Goal: Feedback & Contribution: Submit feedback/report problem

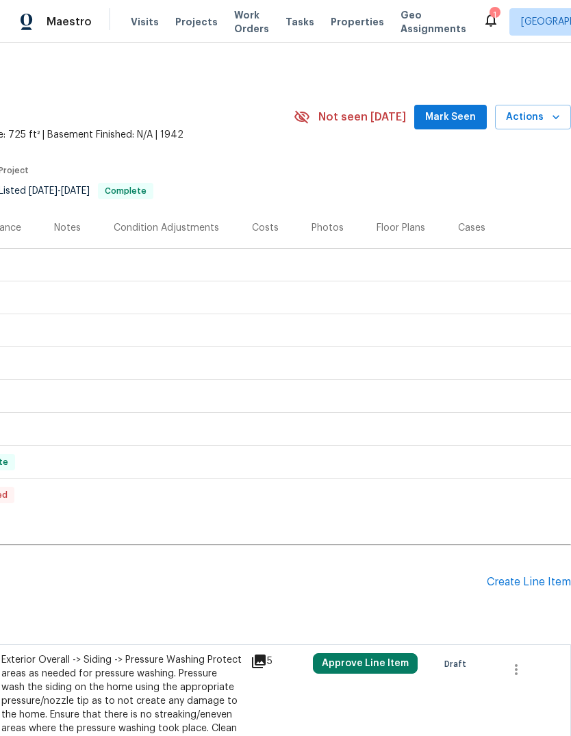
scroll to position [0, 203]
click at [541, 118] on span "Actions" at bounding box center [533, 117] width 54 height 17
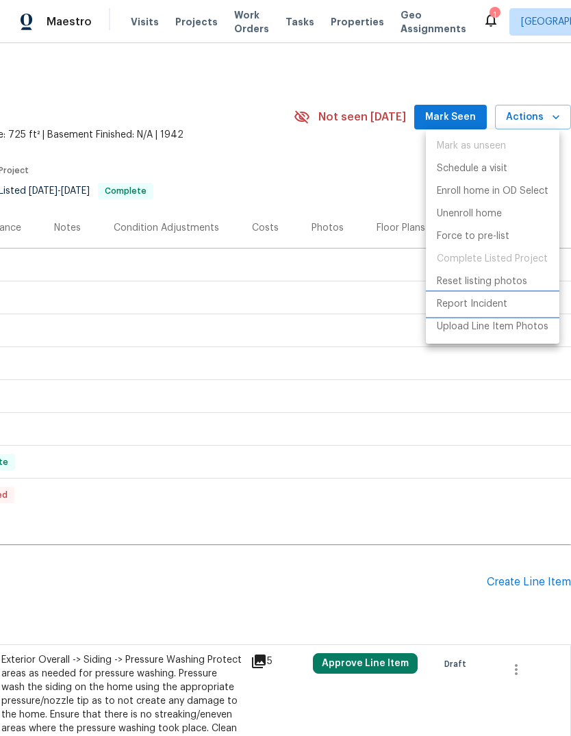
click at [483, 306] on p "Report Incident" at bounding box center [472, 304] width 71 height 14
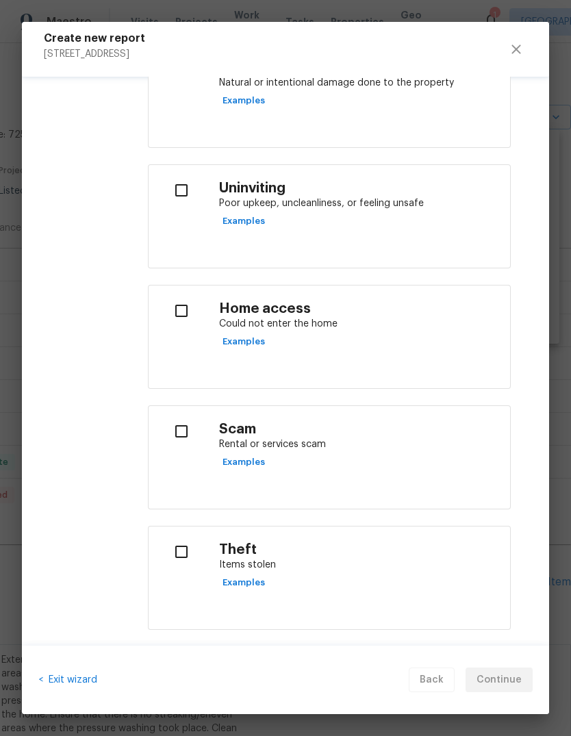
scroll to position [375, 0]
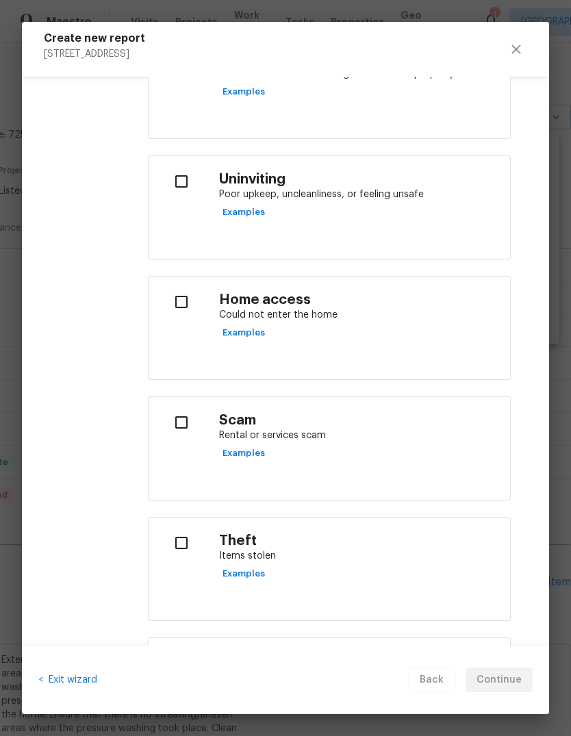
click at [412, 450] on div "Scam Rental or services scam Examples" at bounding box center [359, 438] width 280 height 52
checkbox input "true"
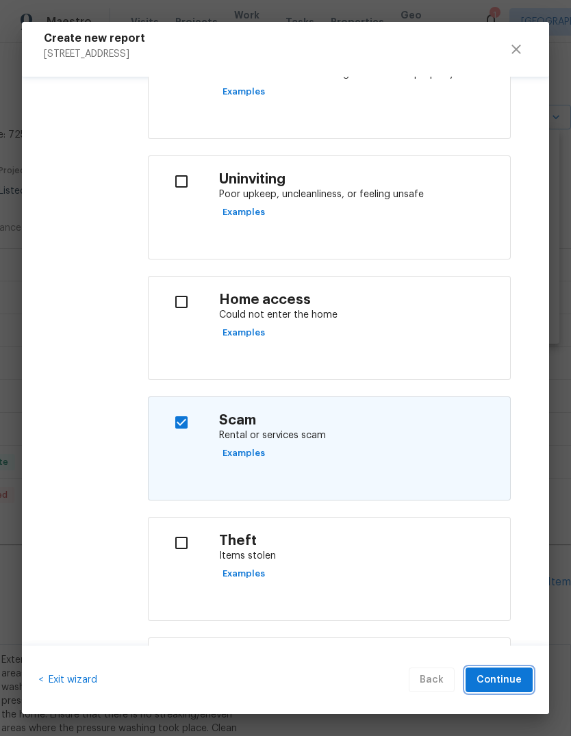
click at [508, 675] on span "Continue" at bounding box center [499, 680] width 45 height 17
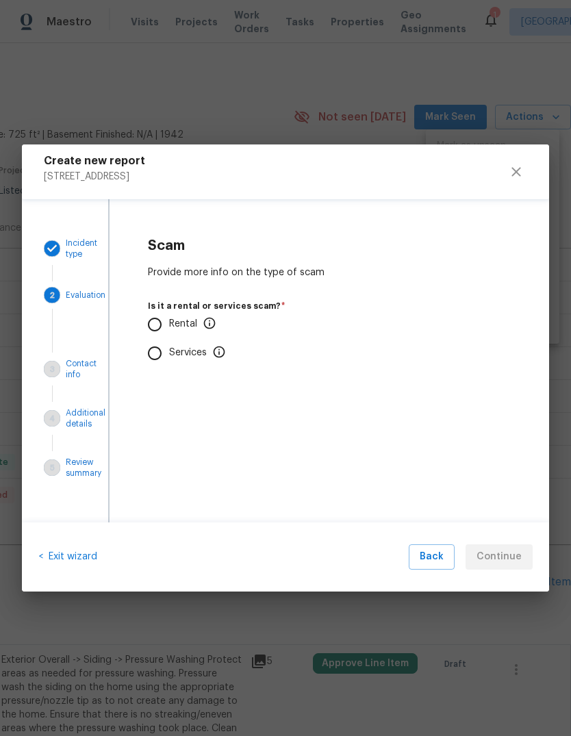
scroll to position [0, 0]
click at [155, 324] on input "Rental" at bounding box center [154, 324] width 29 height 29
radio input "true"
click at [155, 403] on input "No" at bounding box center [154, 405] width 29 height 29
radio input "true"
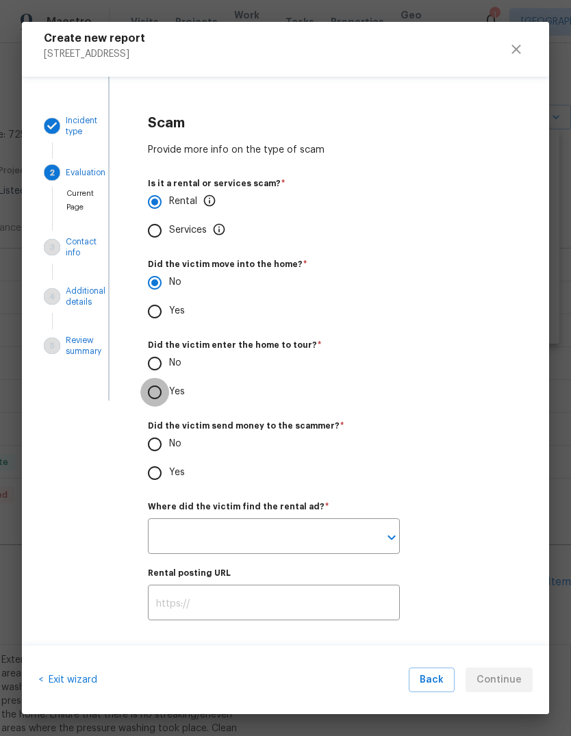
click at [149, 392] on input "Yes" at bounding box center [154, 392] width 29 height 29
radio input "true"
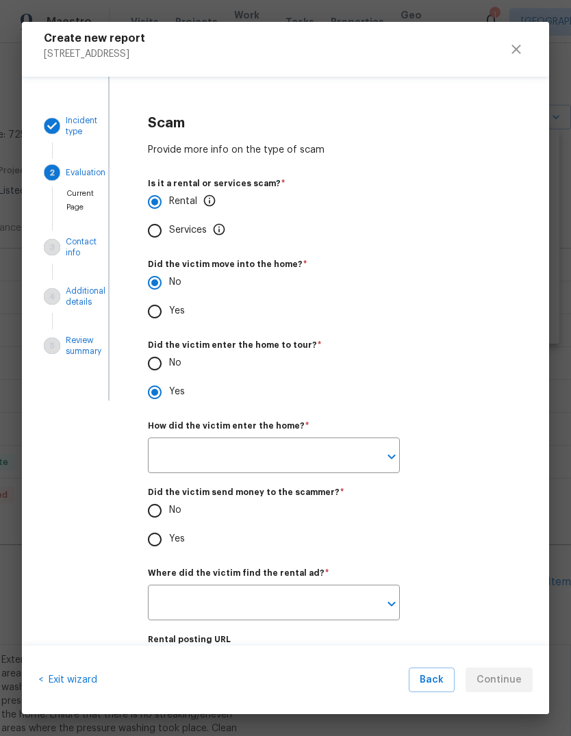
click at [391, 453] on icon "Open" at bounding box center [391, 457] width 16 height 16
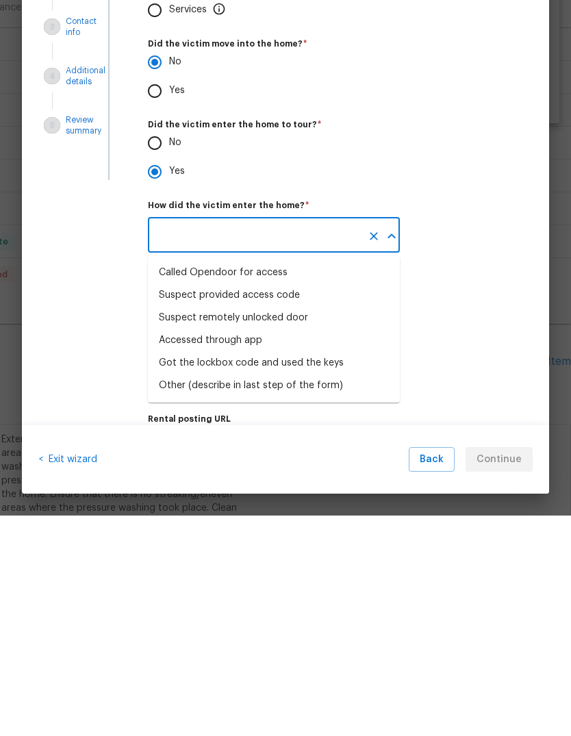
click at [175, 486] on div "Called Opendoor for access" at bounding box center [223, 493] width 129 height 14
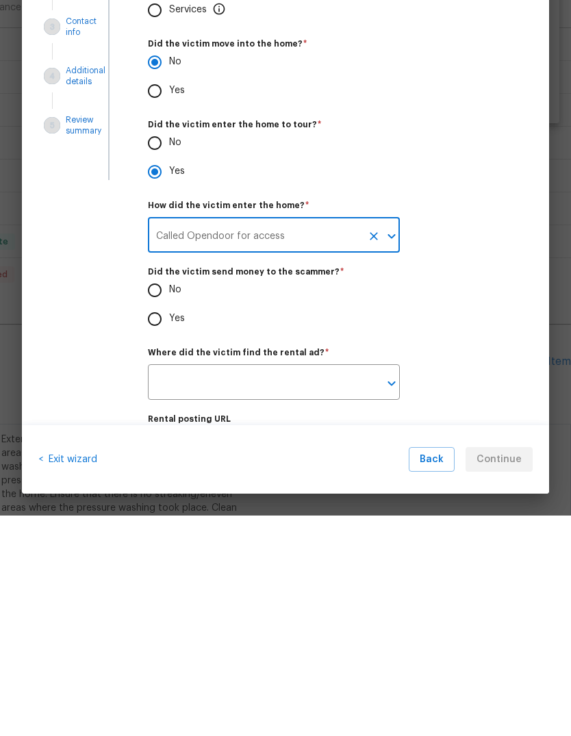
type input "Called Opendoor for access"
click at [155, 496] on input "No" at bounding box center [154, 510] width 29 height 29
radio input "true"
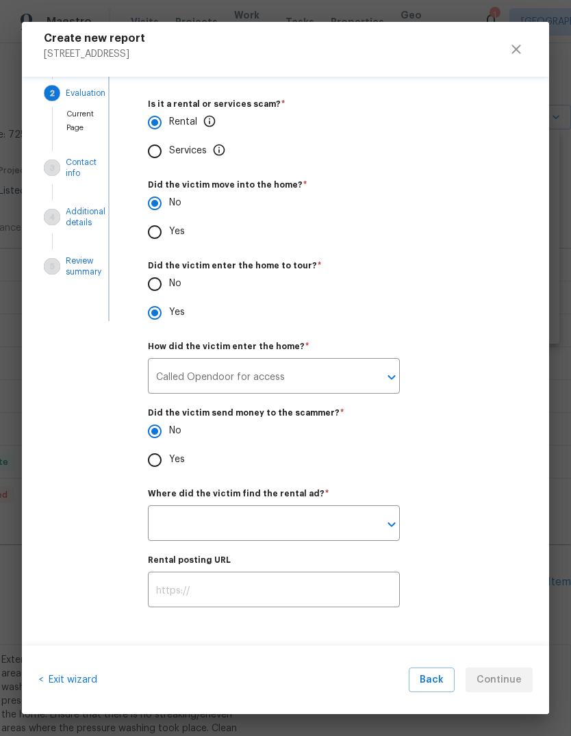
scroll to position [83, 0]
click at [390, 525] on icon "Open" at bounding box center [391, 524] width 16 height 16
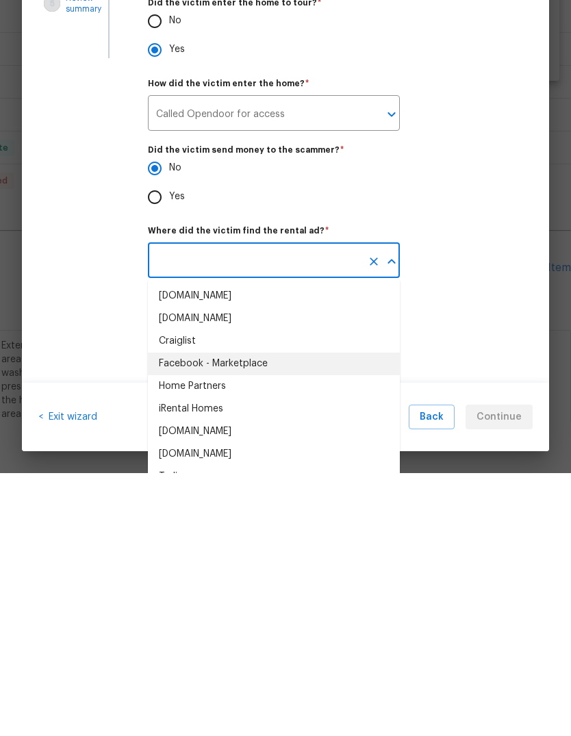
click at [171, 616] on li "Facebook - Marketplace" at bounding box center [274, 627] width 252 height 23
type input "Facebook - Marketplace"
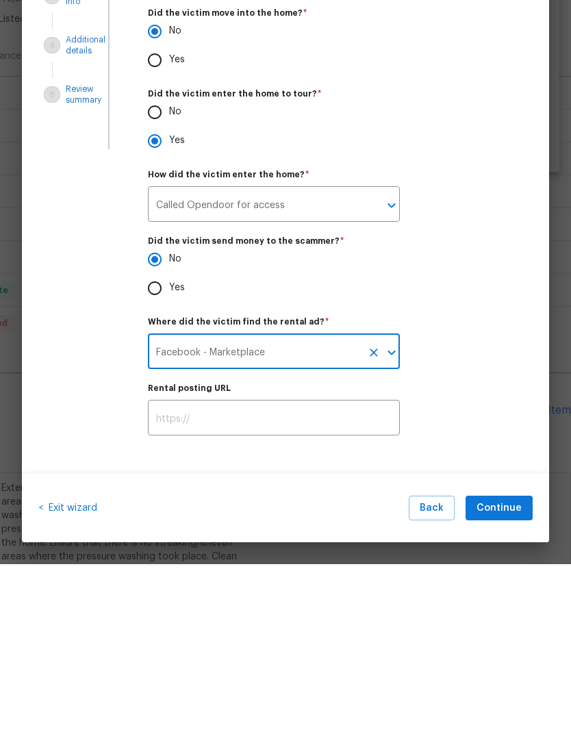
click at [164, 575] on input "text" at bounding box center [274, 591] width 252 height 32
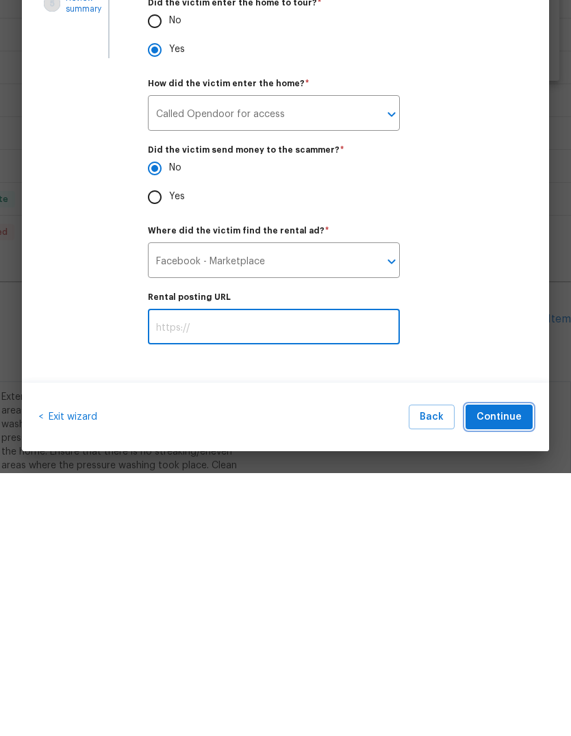
click at [512, 672] on span "Continue" at bounding box center [499, 680] width 45 height 17
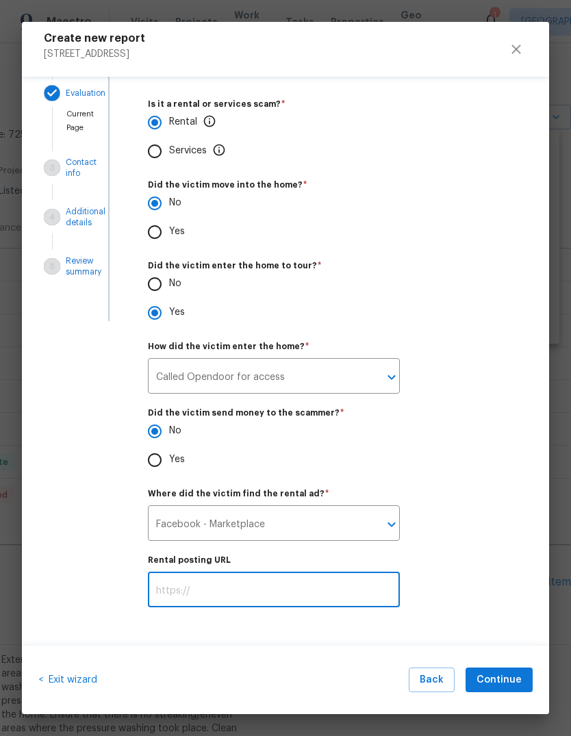
scroll to position [0, 0]
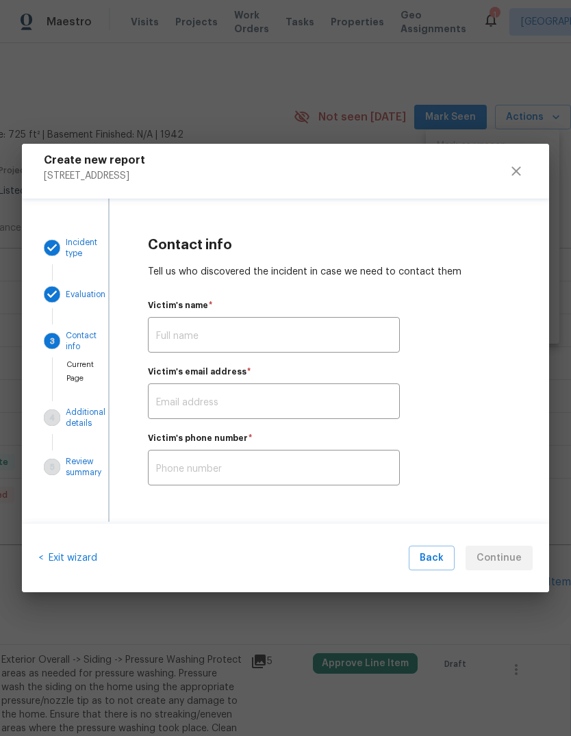
click at [181, 327] on input "text" at bounding box center [274, 336] width 252 height 32
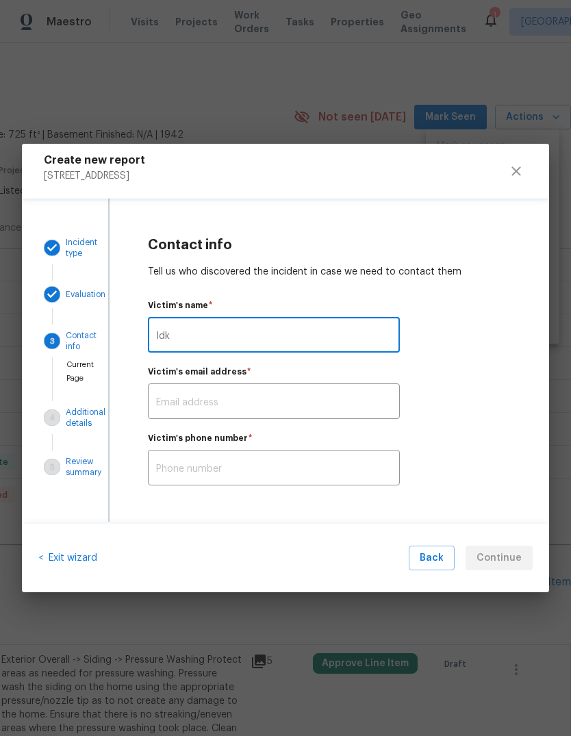
type input "Idk"
click at [188, 399] on input "text" at bounding box center [274, 403] width 252 height 32
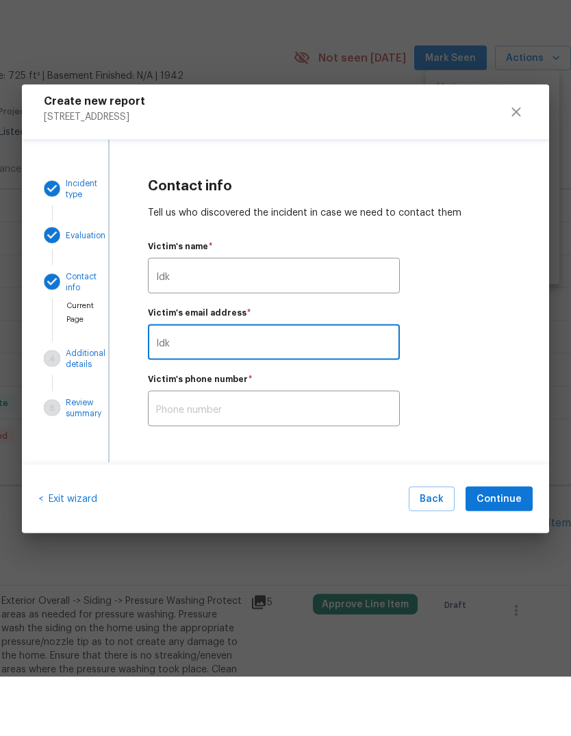
type input "Idk"
click at [175, 453] on input "text" at bounding box center [274, 469] width 252 height 32
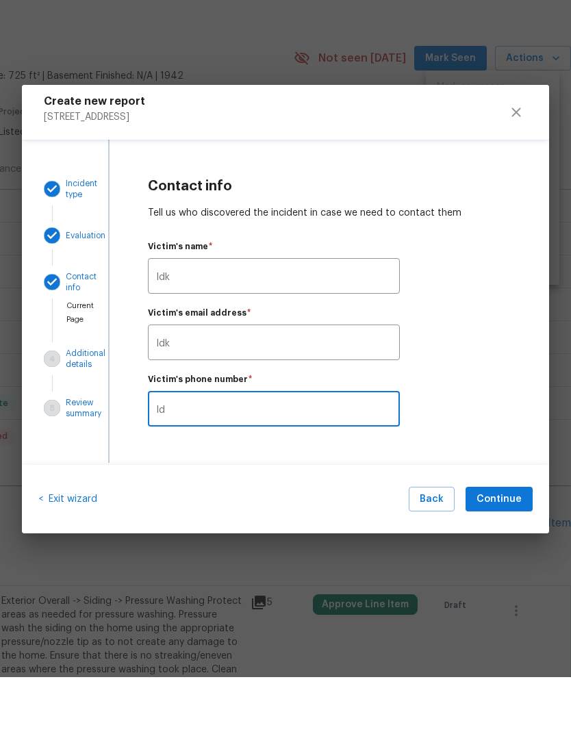
type input "Idk"
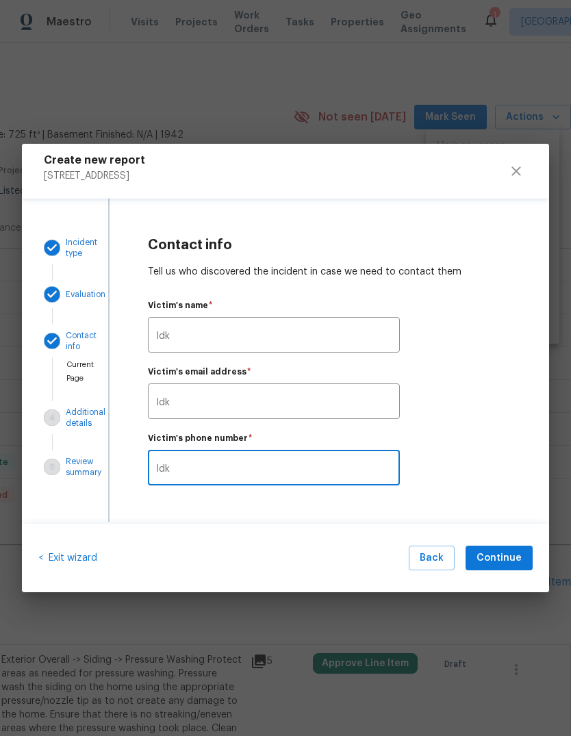
click at [510, 564] on span "Continue" at bounding box center [499, 558] width 45 height 17
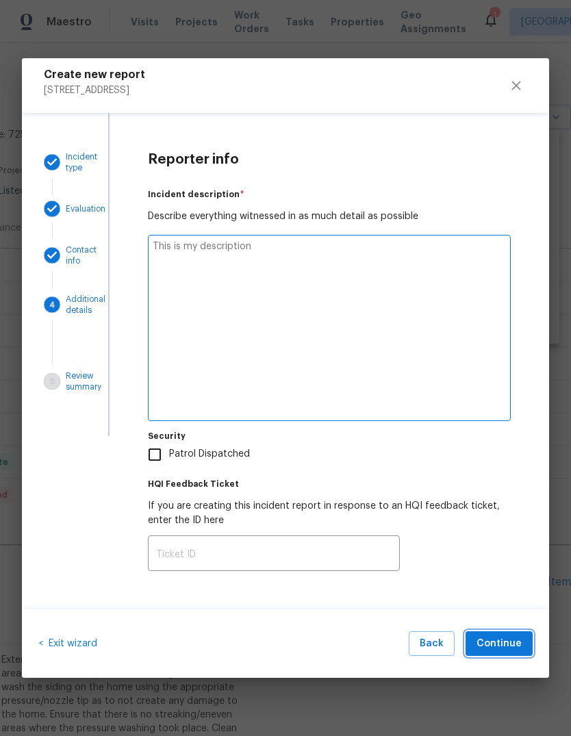
type textarea "x"
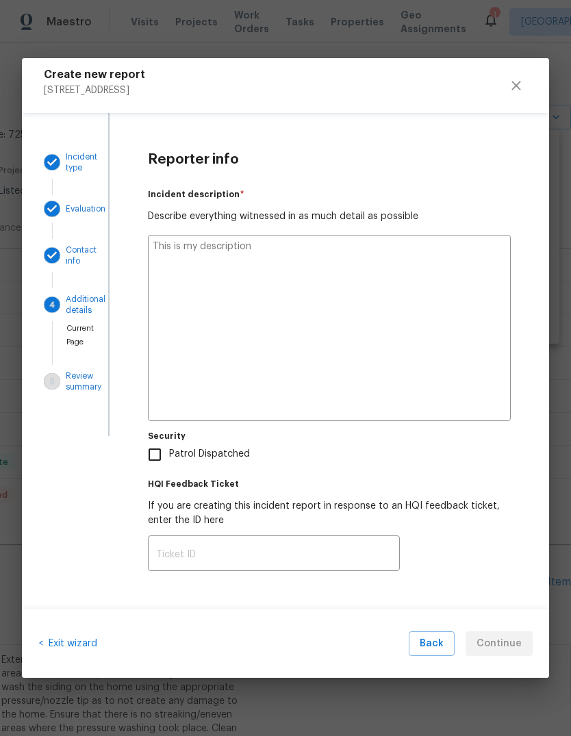
click at [441, 381] on textarea at bounding box center [329, 328] width 363 height 186
click at [170, 258] on textarea at bounding box center [329, 328] width 363 height 186
paste textarea "Walked home and keypad is installed. Lockbox was set to correct code already an…"
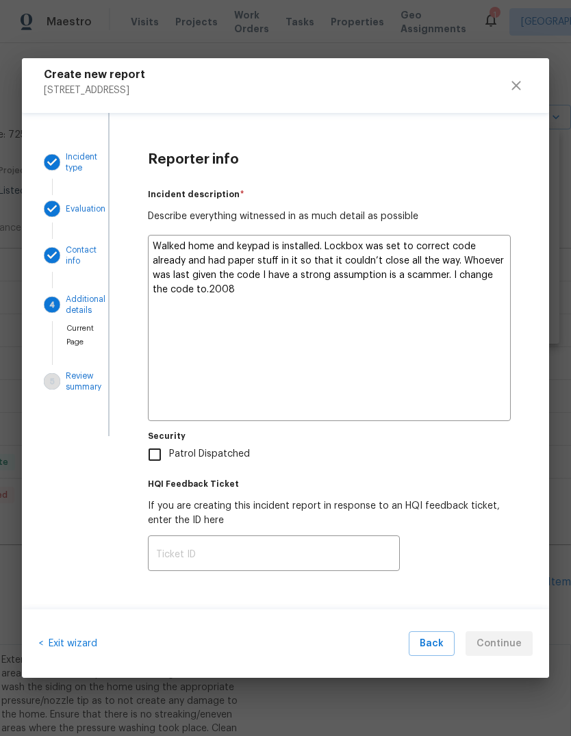
type textarea "Walked home and keypad is installed. Lockbox was set to correct code already an…"
type textarea "x"
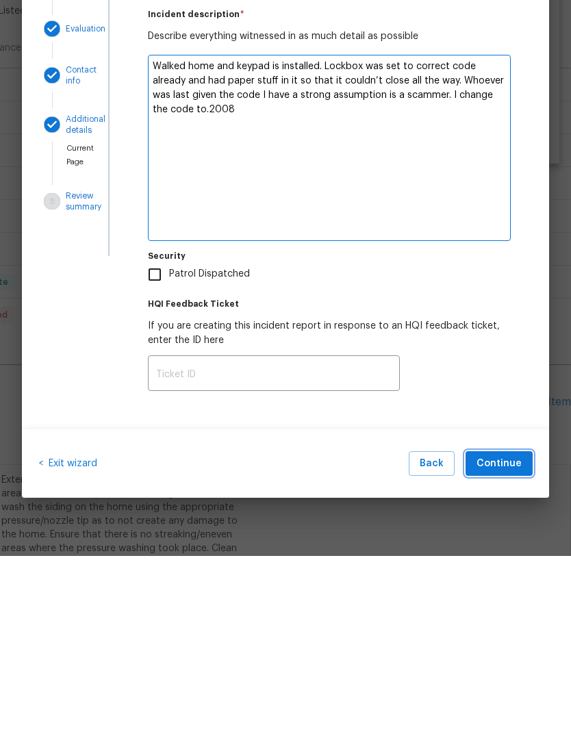
click at [507, 635] on span "Continue" at bounding box center [499, 643] width 45 height 17
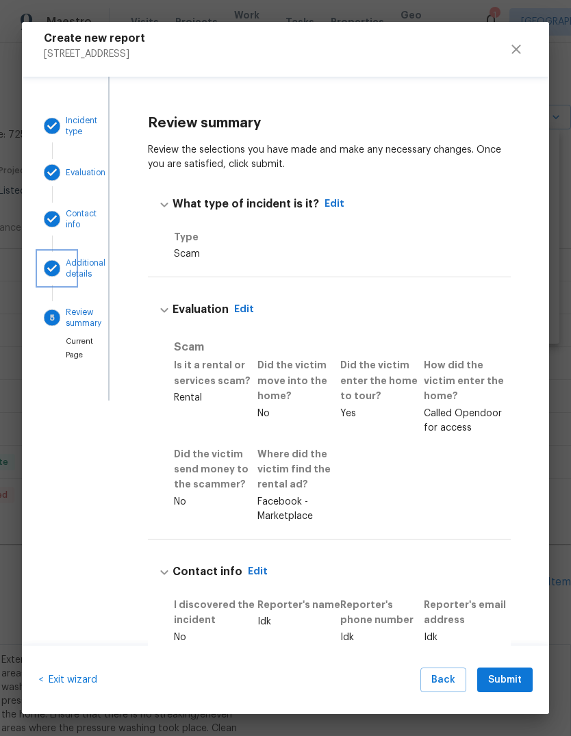
click at [81, 266] on p "Additional details" at bounding box center [86, 268] width 40 height 22
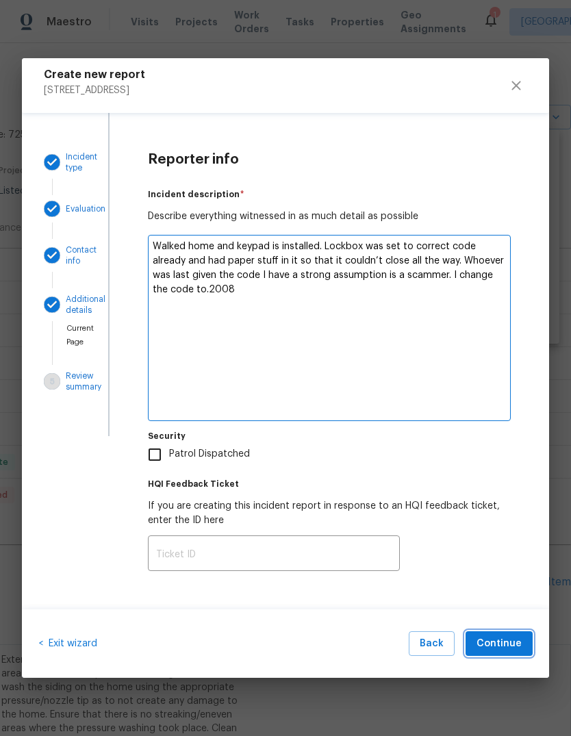
click at [505, 640] on span "Continue" at bounding box center [499, 643] width 45 height 17
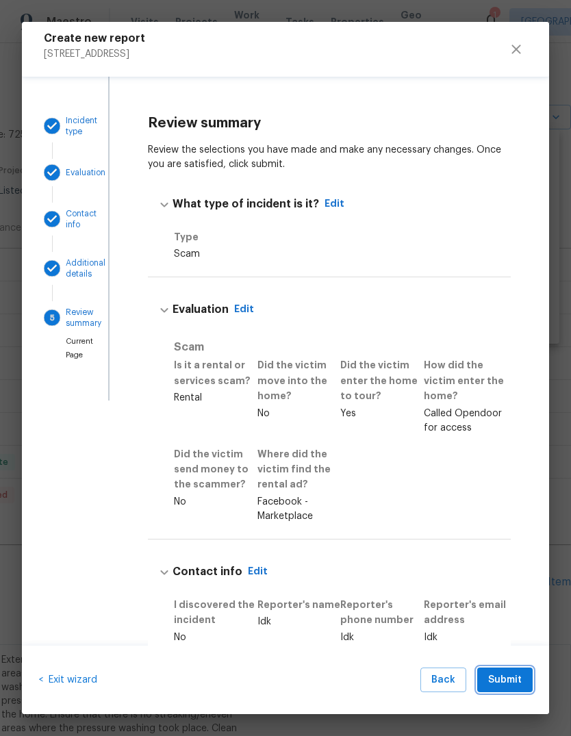
click at [514, 678] on span "Submit" at bounding box center [505, 680] width 34 height 17
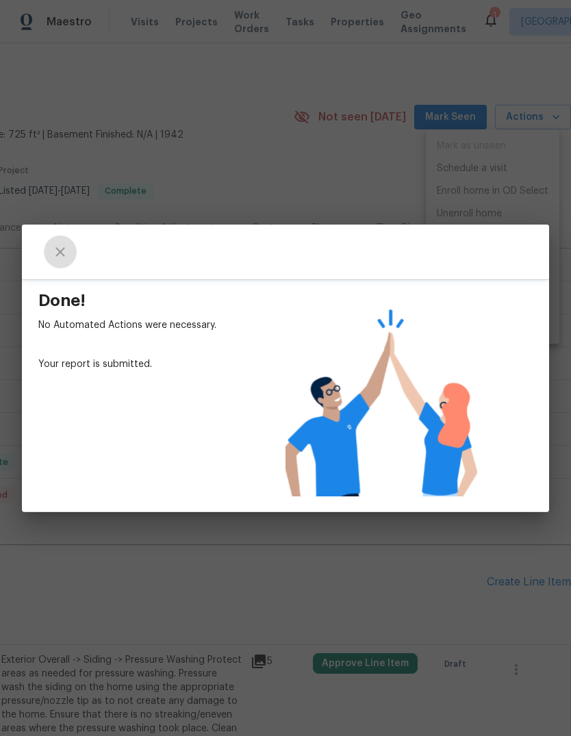
click at [52, 253] on icon "close" at bounding box center [60, 252] width 16 height 16
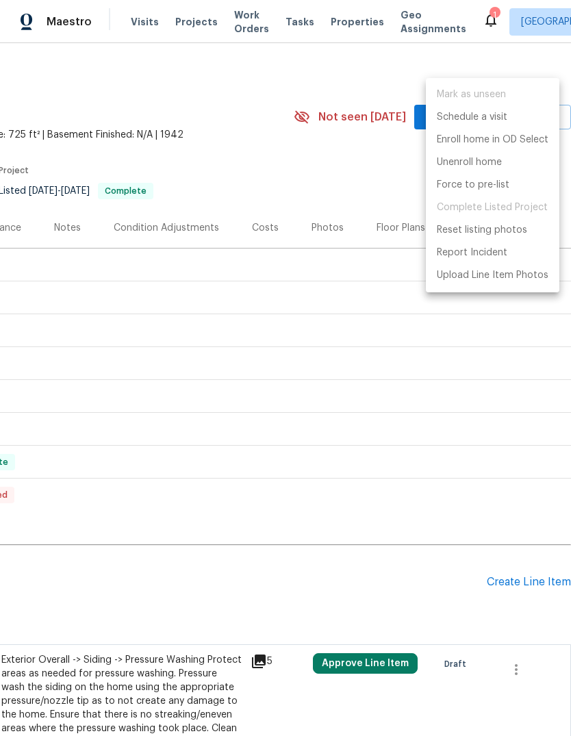
click at [301, 89] on div at bounding box center [285, 368] width 571 height 736
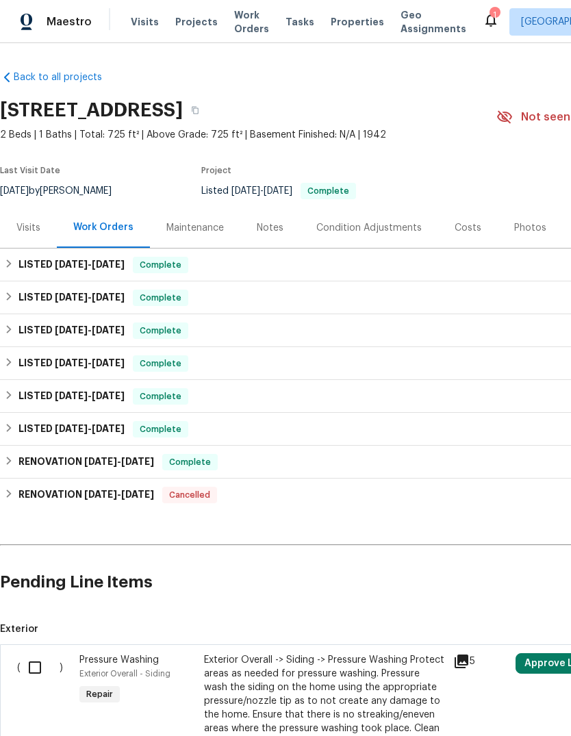
click at [334, 21] on span "Properties" at bounding box center [357, 22] width 53 height 14
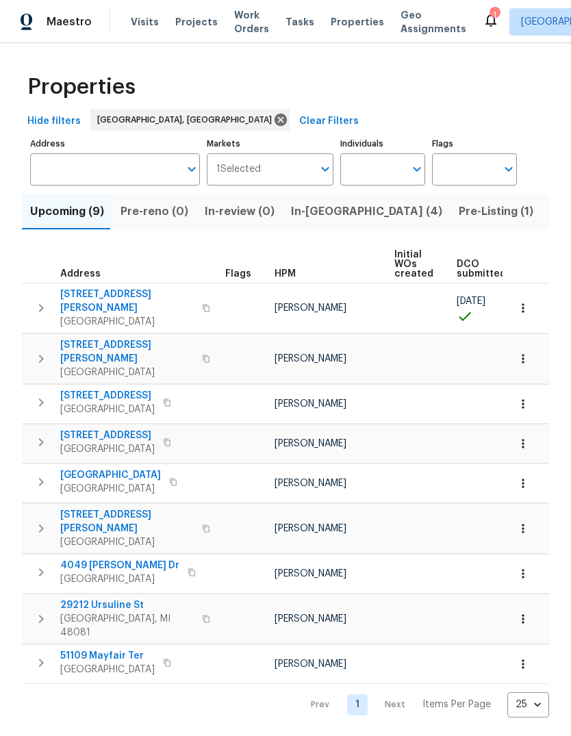
click at [325, 196] on button "In-reno (4)" at bounding box center [367, 212] width 168 height 36
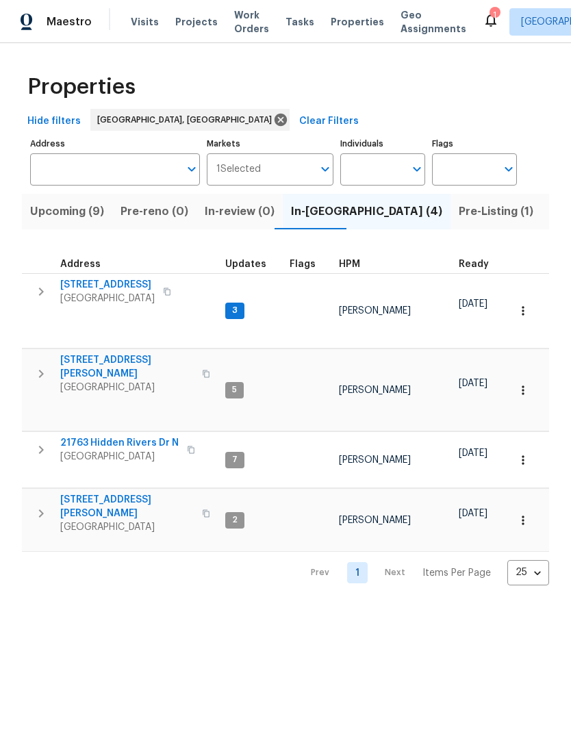
click at [100, 295] on span "[GEOGRAPHIC_DATA]" at bounding box center [107, 299] width 95 height 14
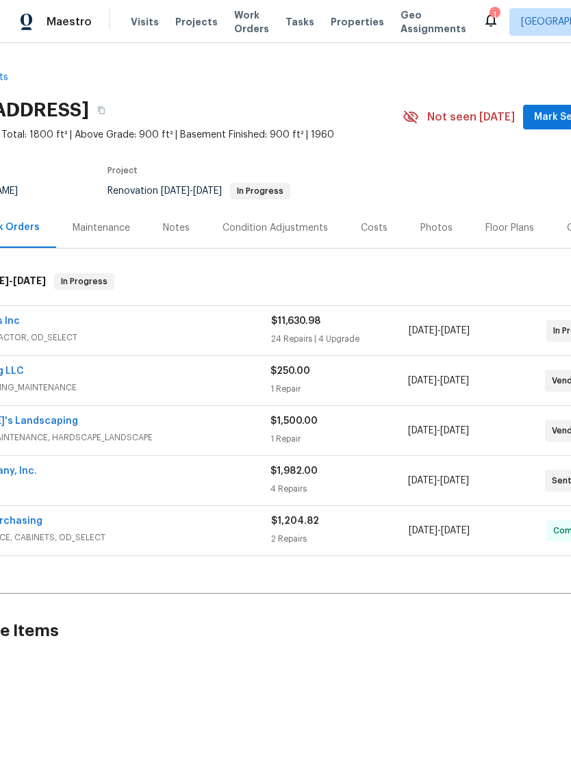
scroll to position [0, 99]
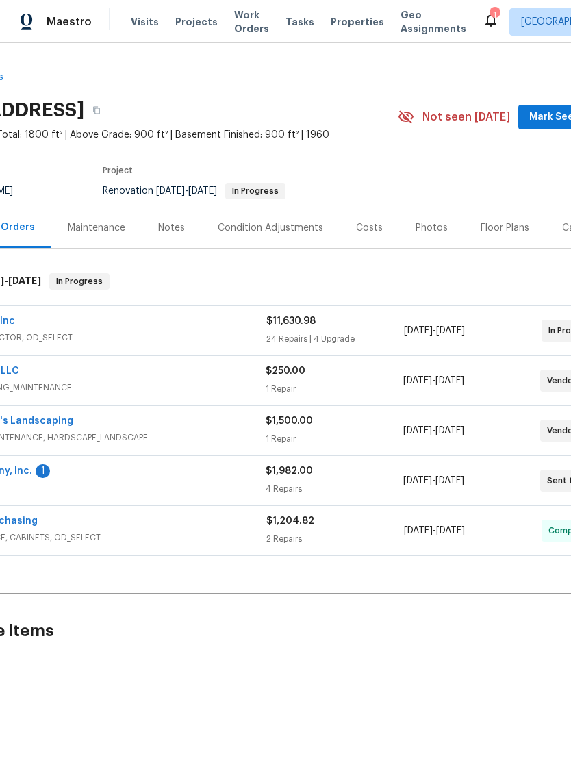
click at [548, 127] on button "Mark Seen" at bounding box center [554, 117] width 73 height 25
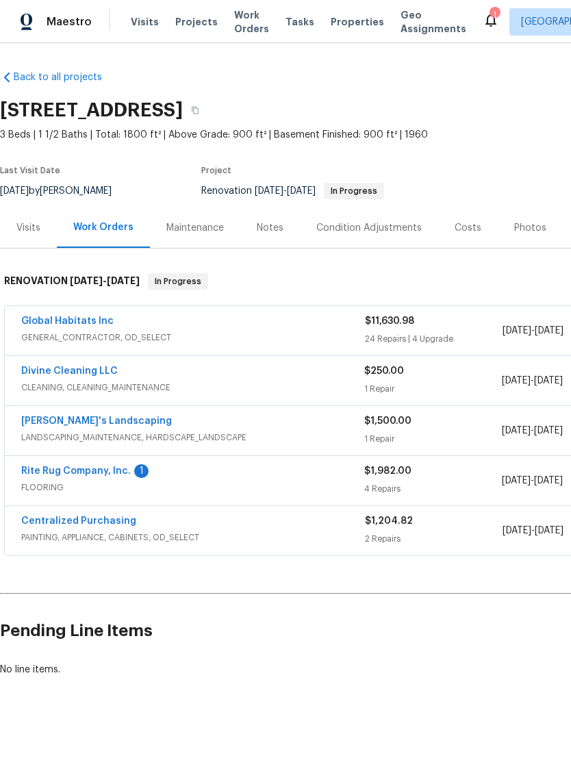
scroll to position [0, 0]
click at [272, 233] on div "Notes" at bounding box center [270, 228] width 27 height 14
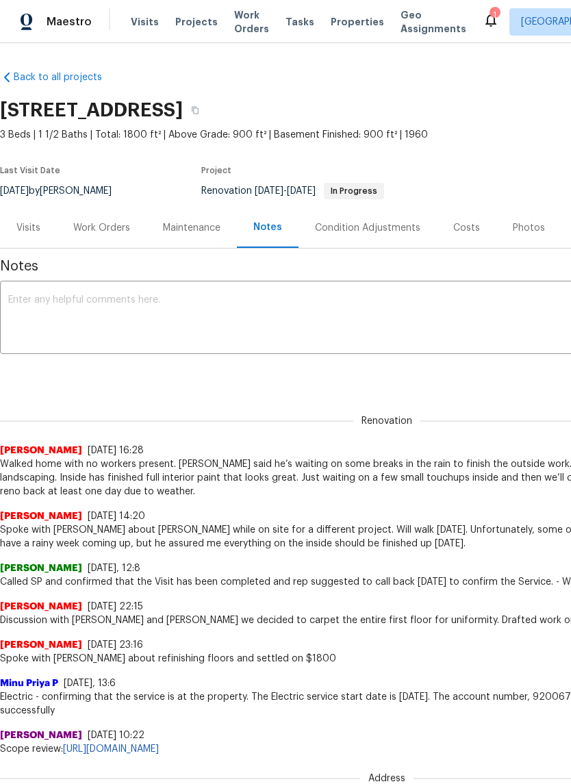
scroll to position [-2, -1]
click at [331, 27] on span "Properties" at bounding box center [357, 22] width 53 height 14
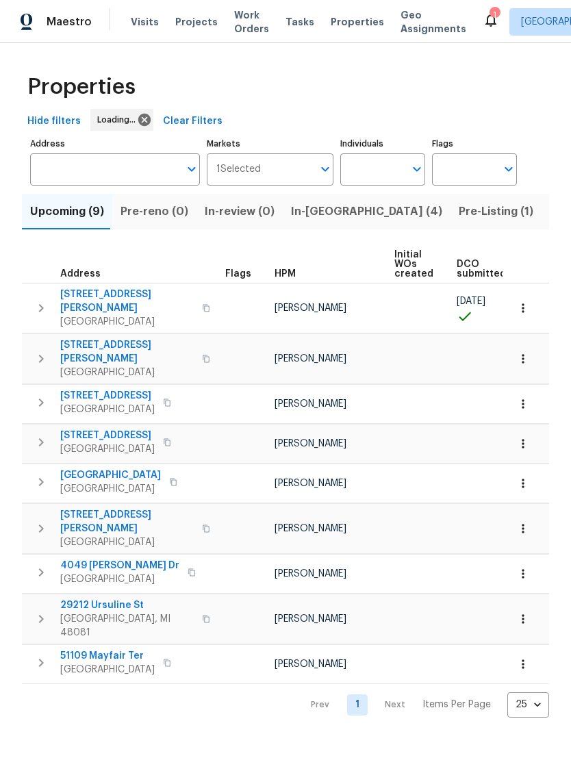
click at [302, 216] on span "In-[GEOGRAPHIC_DATA] (4)" at bounding box center [366, 211] width 151 height 19
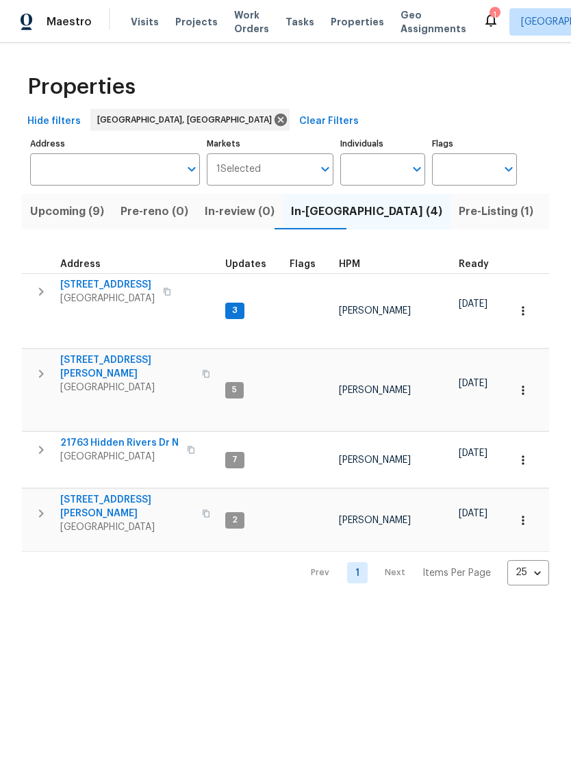
click at [97, 450] on span "[GEOGRAPHIC_DATA]" at bounding box center [119, 457] width 118 height 14
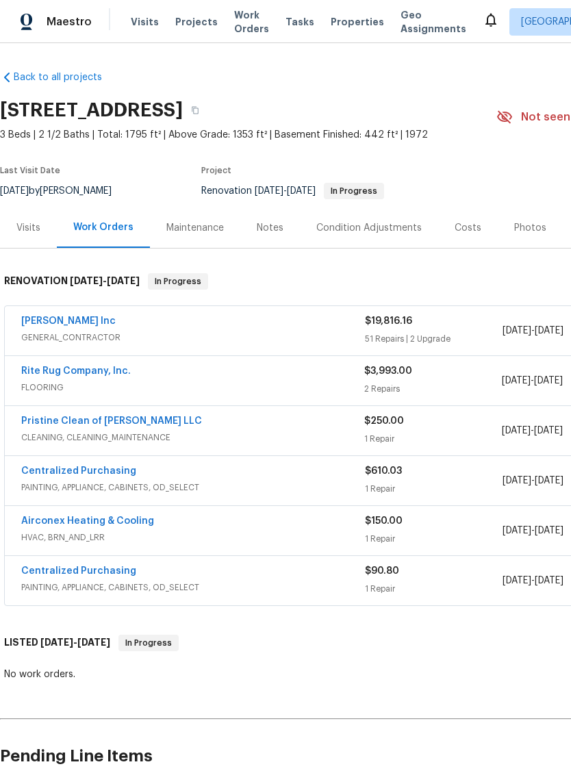
click at [279, 227] on div "Notes" at bounding box center [270, 228] width 27 height 14
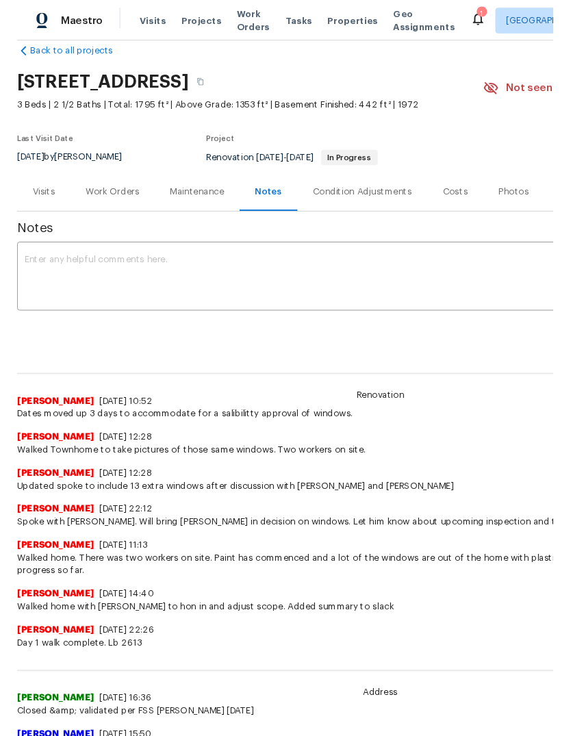
scroll to position [23, 0]
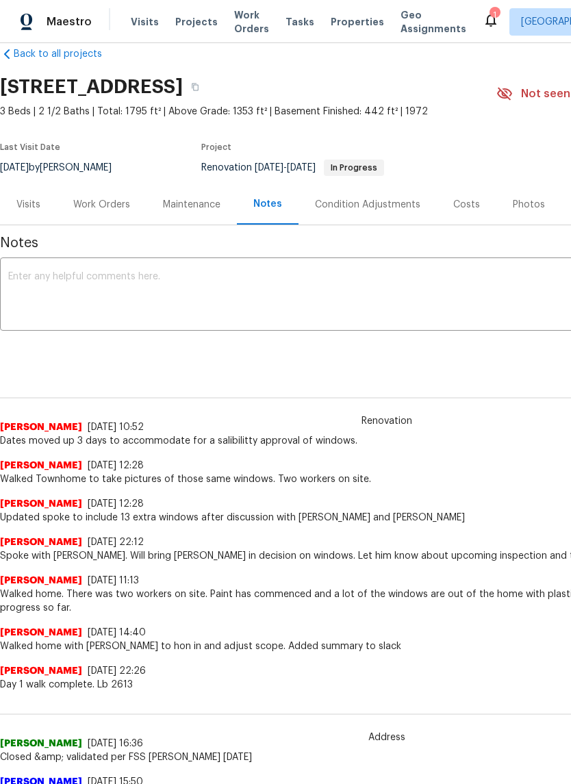
click at [57, 293] on textarea at bounding box center [386, 296] width 757 height 48
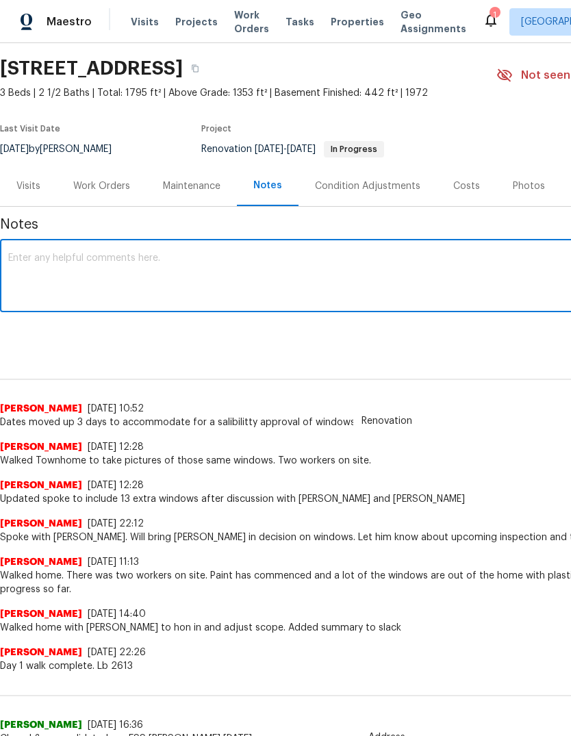
scroll to position [48, 0]
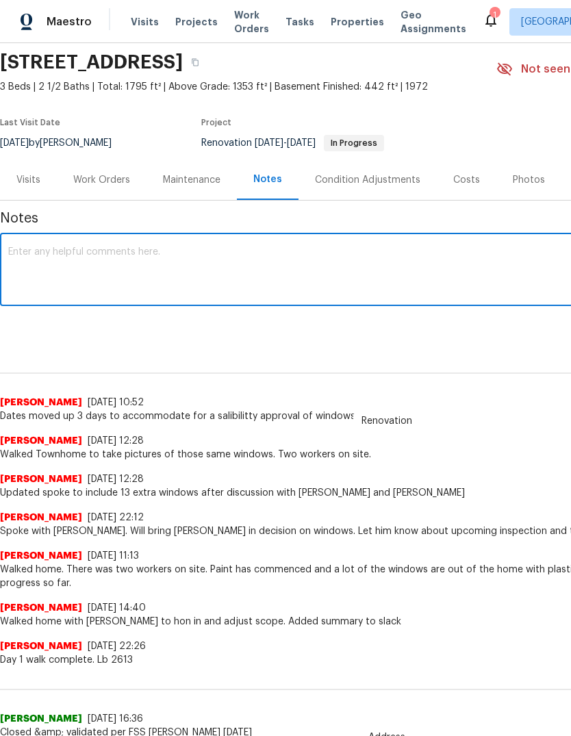
click at [55, 261] on textarea at bounding box center [386, 271] width 757 height 48
click at [42, 257] on textarea at bounding box center [386, 271] width 757 height 48
click at [30, 286] on textarea at bounding box center [386, 271] width 757 height 48
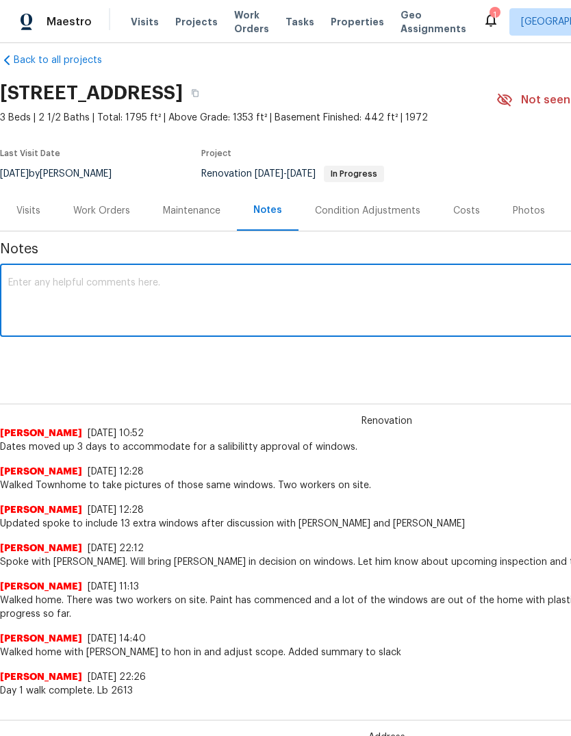
scroll to position [17, 0]
click at [51, 286] on textarea at bounding box center [386, 302] width 757 height 48
click at [53, 317] on textarea at bounding box center [386, 302] width 757 height 48
click at [55, 289] on textarea at bounding box center [386, 302] width 757 height 48
click at [77, 303] on textarea at bounding box center [386, 302] width 757 height 48
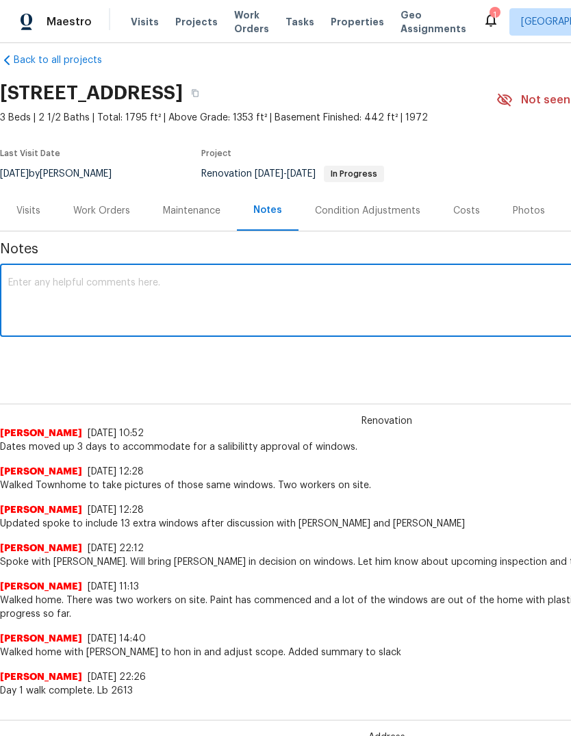
click at [40, 286] on textarea at bounding box center [386, 302] width 757 height 48
click at [38, 288] on textarea at bounding box center [386, 302] width 757 height 48
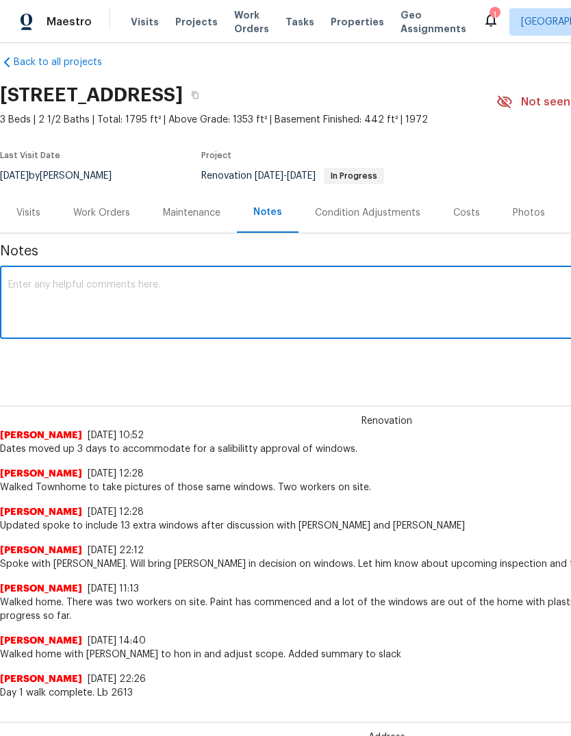
scroll to position [16, 0]
click at [84, 298] on textarea at bounding box center [386, 303] width 757 height 48
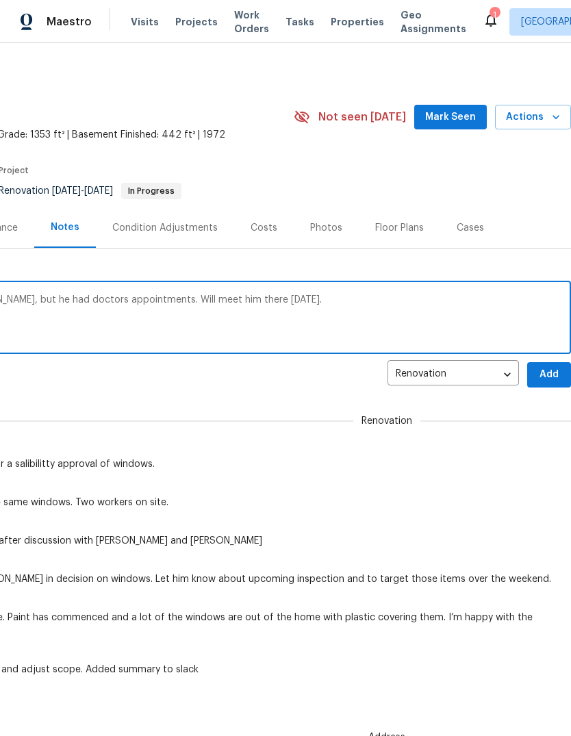
scroll to position [0, 203]
type textarea "was supposed to walk today with Mike, but he had doctors appointments. Will mee…"
click at [542, 384] on button "Add" at bounding box center [549, 374] width 44 height 25
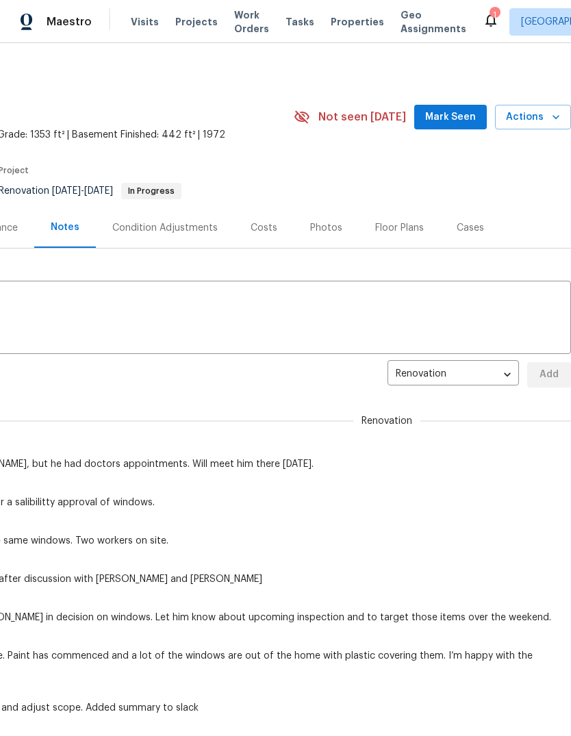
click at [439, 119] on span "Mark Seen" at bounding box center [450, 117] width 51 height 17
click at [333, 28] on span "Properties" at bounding box center [357, 22] width 53 height 14
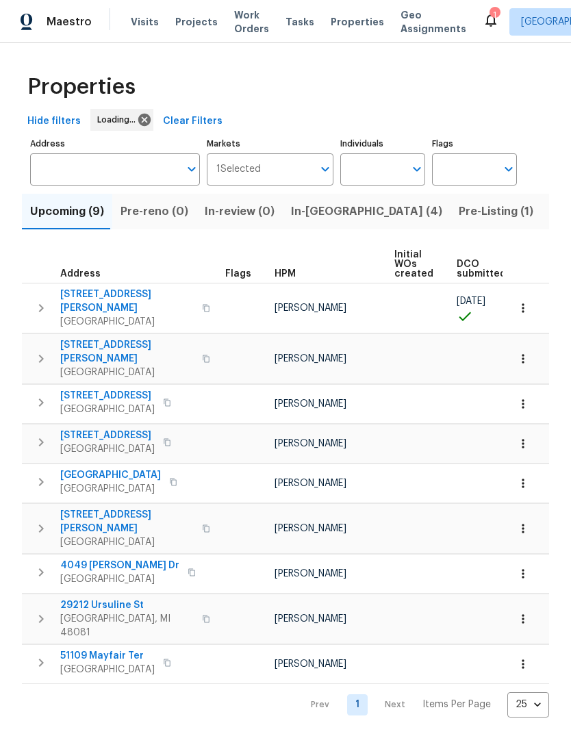
click at [311, 212] on span "In-reno (4)" at bounding box center [366, 211] width 151 height 19
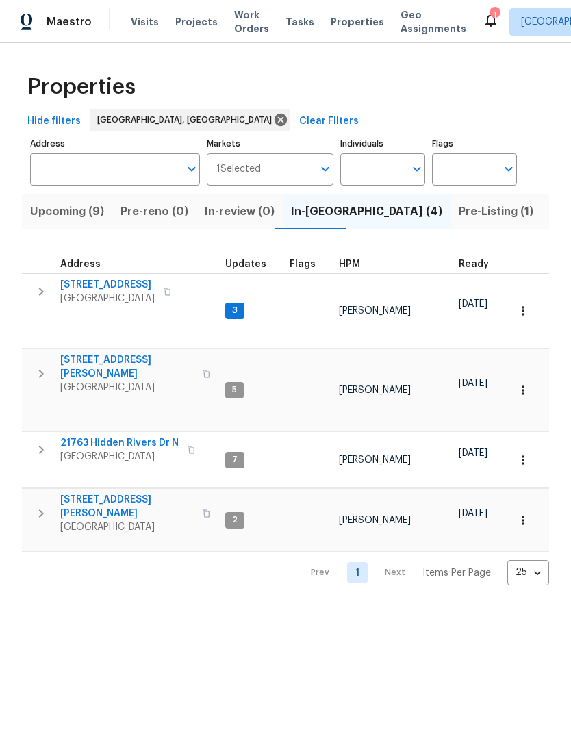
click at [83, 493] on span "4227 Coolidge Ave" at bounding box center [127, 506] width 134 height 27
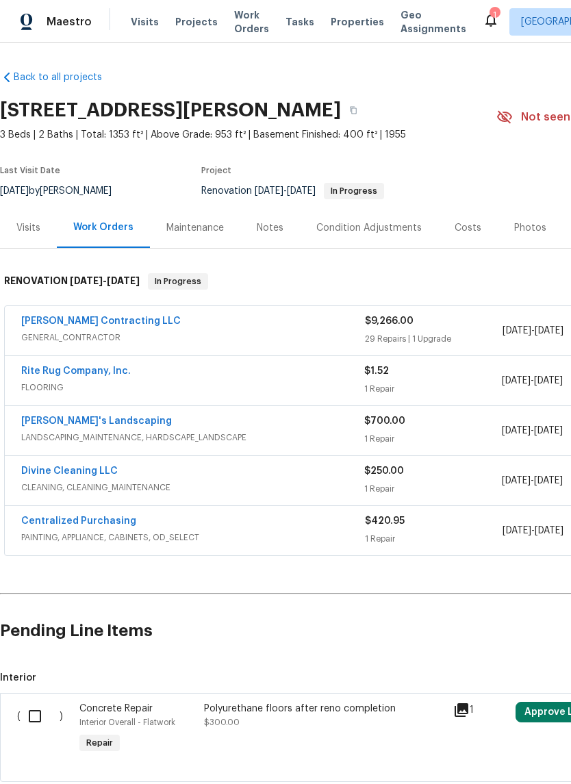
click at [268, 236] on div "Notes" at bounding box center [270, 227] width 60 height 40
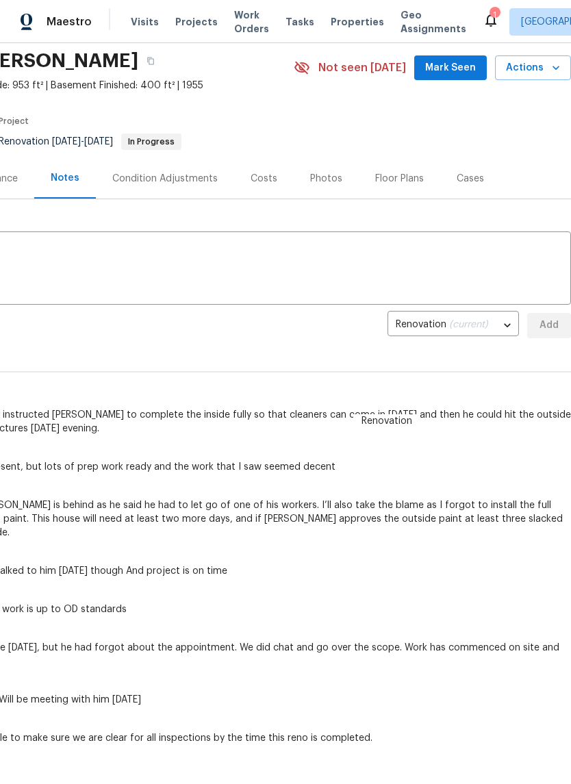
scroll to position [49, 203]
click at [445, 65] on span "Mark Seen" at bounding box center [450, 68] width 51 height 17
click at [286, 22] on span "Tasks" at bounding box center [300, 22] width 29 height 10
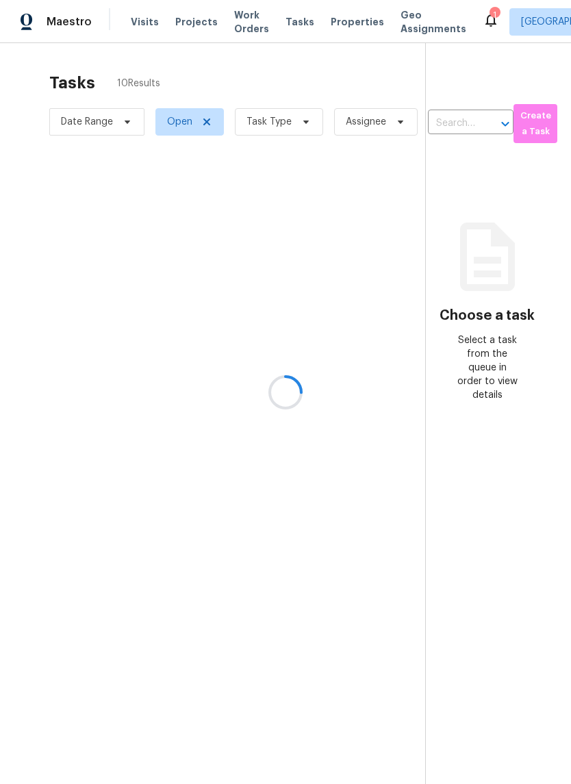
click at [336, 24] on div at bounding box center [285, 392] width 571 height 784
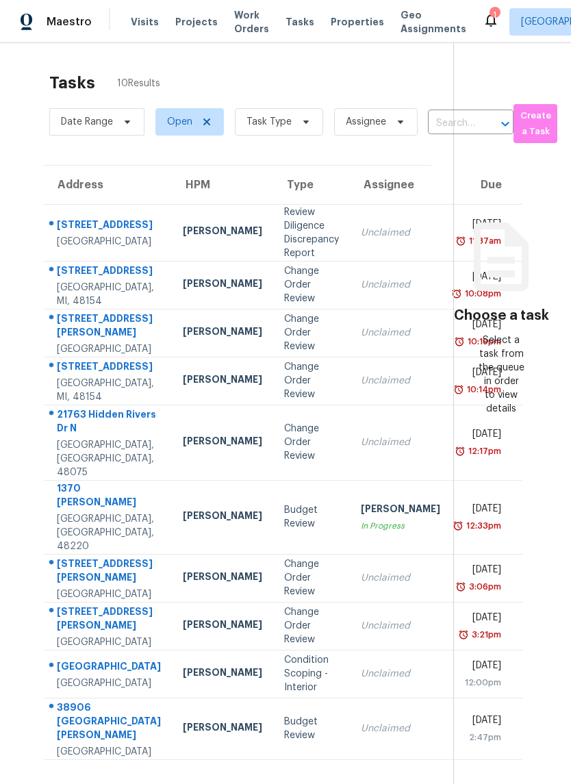
click at [333, 26] on span "Properties" at bounding box center [357, 22] width 53 height 14
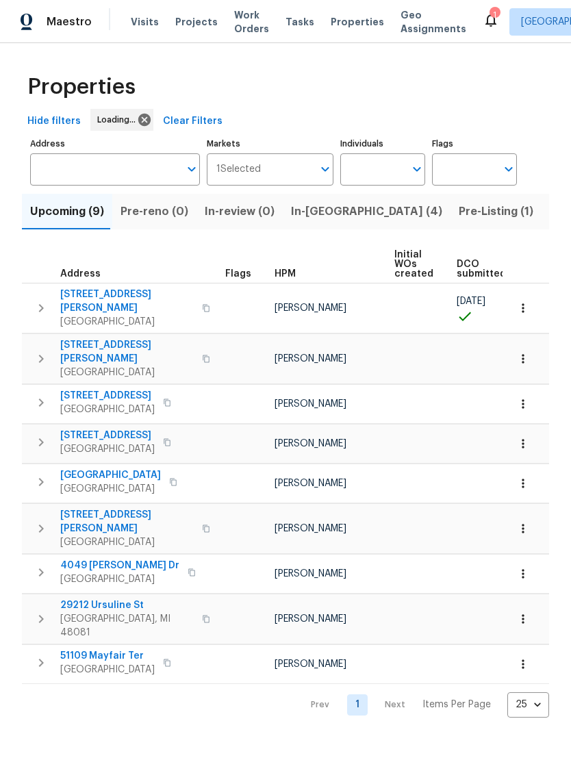
click at [291, 214] on span "In-reno (4)" at bounding box center [366, 211] width 151 height 19
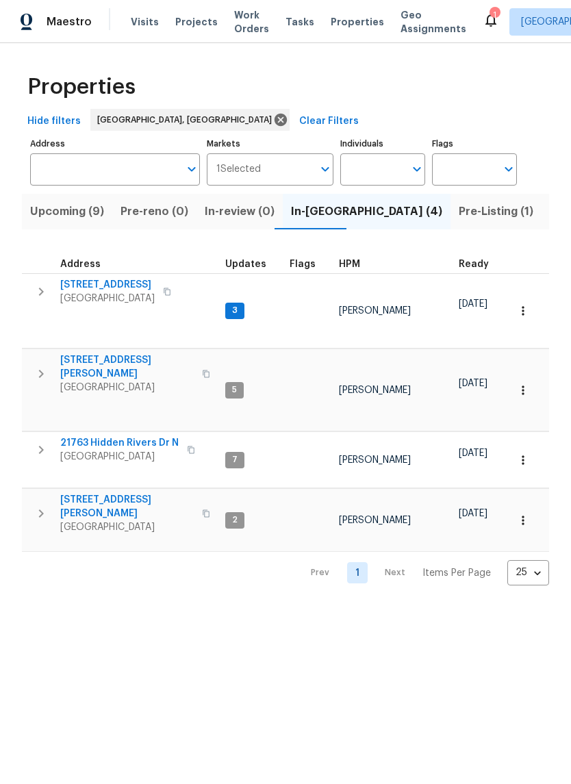
click at [486, 18] on icon at bounding box center [491, 21] width 11 height 14
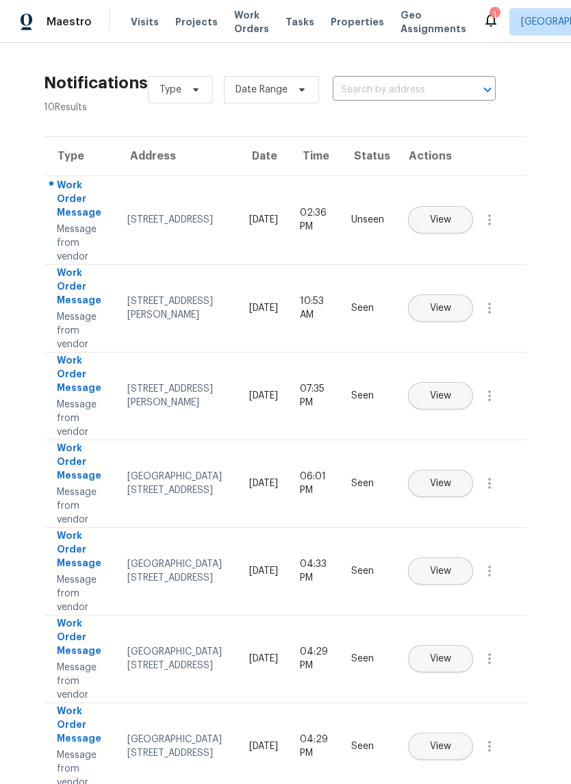
click at [451, 215] on span "View" at bounding box center [440, 220] width 21 height 10
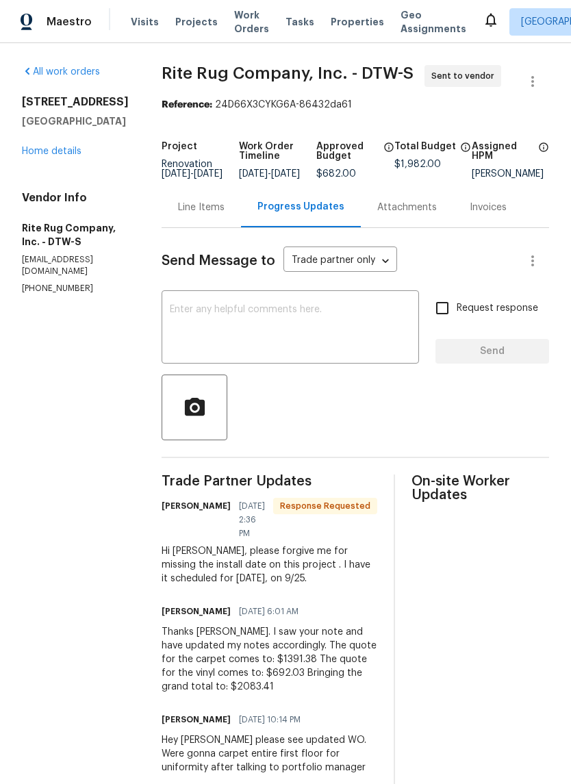
click at [63, 152] on link "Home details" at bounding box center [52, 152] width 60 height 10
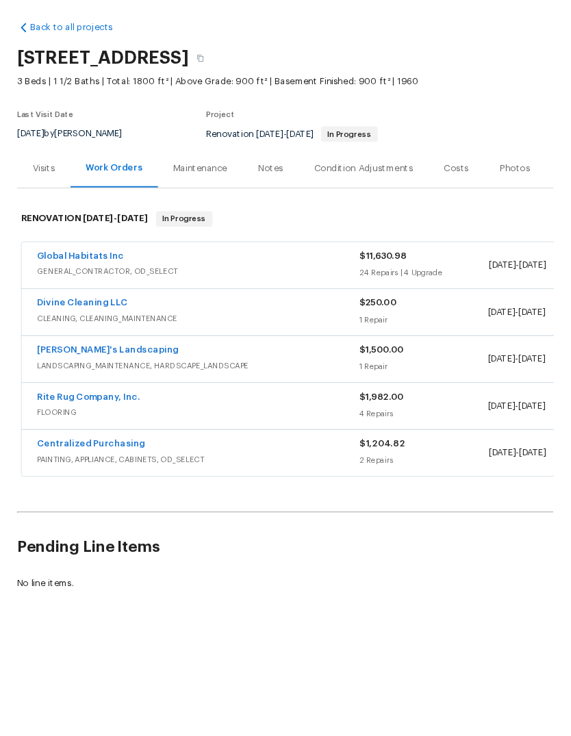
scroll to position [33, 0]
